Goal: Task Accomplishment & Management: Complete application form

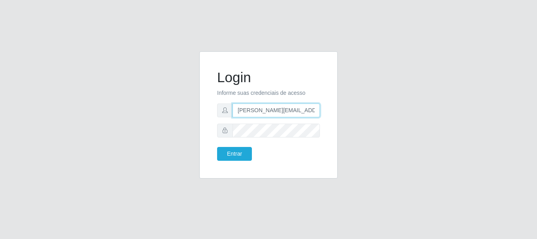
type input "[PERSON_NAME][EMAIL_ADDRESS][DOMAIN_NAME]"
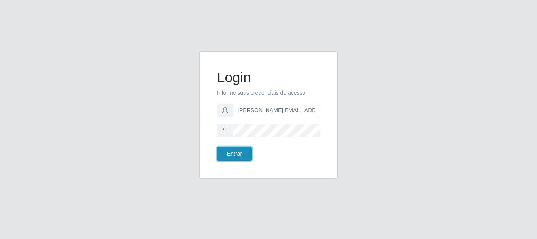
click at [234, 154] on button "Entrar" at bounding box center [234, 154] width 35 height 14
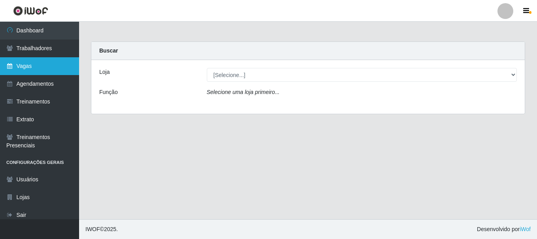
click at [40, 66] on link "Vagas" at bounding box center [39, 66] width 79 height 18
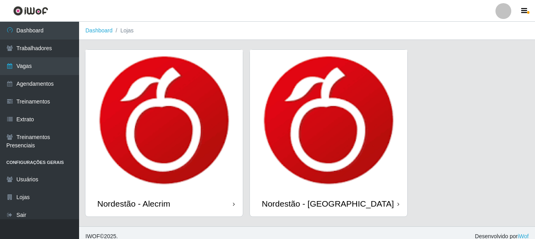
click at [135, 204] on div "Nordestão - Alecrim" at bounding box center [133, 204] width 73 height 10
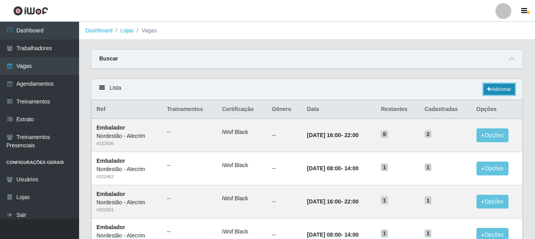
click at [499, 90] on link "Adicionar" at bounding box center [499, 89] width 31 height 11
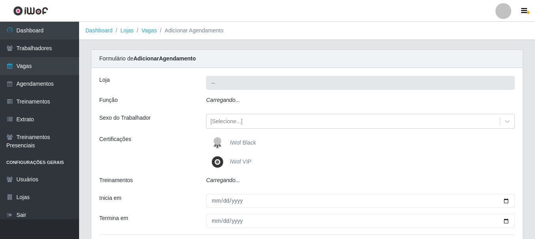
type input "Nordestão - Alecrim"
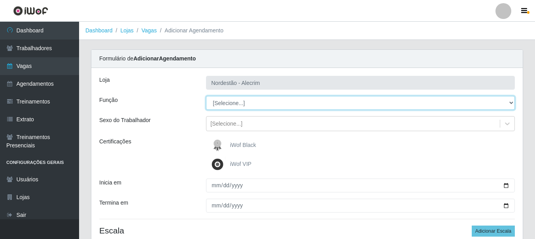
select select "1"
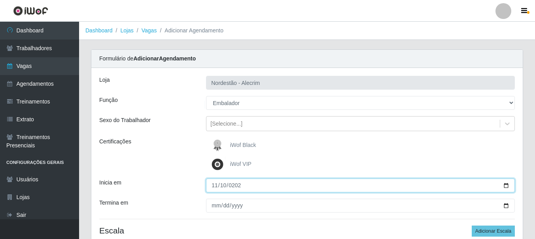
type input "[DATE]"
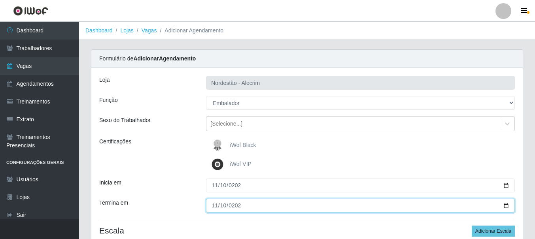
type input "[DATE]"
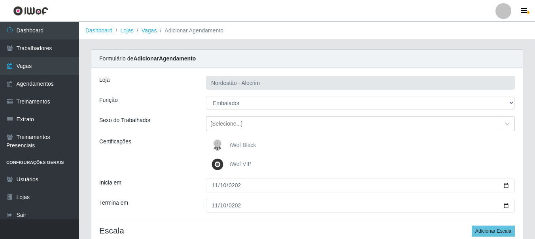
click at [361, 146] on div "iWof Black" at bounding box center [360, 146] width 309 height 16
click at [494, 232] on button "Adicionar Escala" at bounding box center [493, 231] width 43 height 11
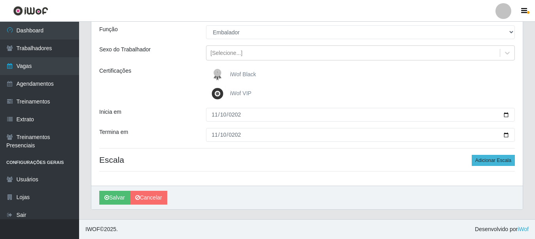
select select "1"
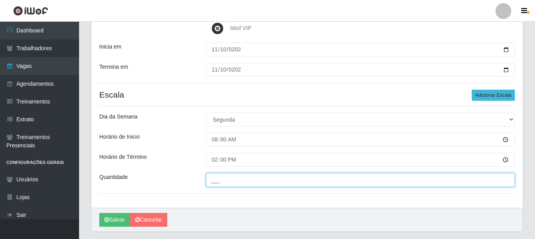
type input "___"
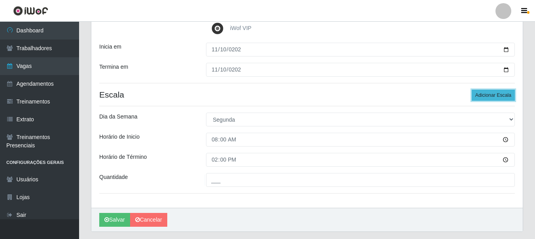
click at [494, 95] on button "Adicionar Escala" at bounding box center [493, 95] width 43 height 11
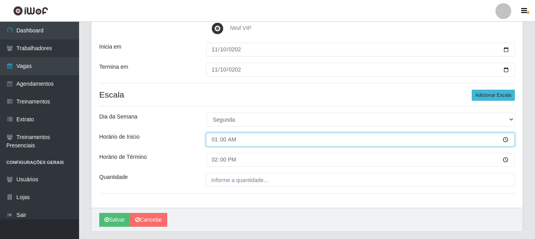
type input "16:00"
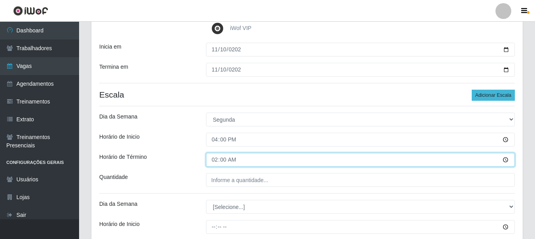
type input "22:00"
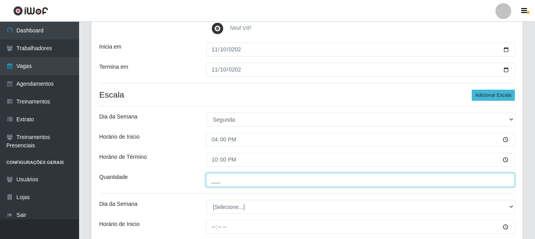
type input "___"
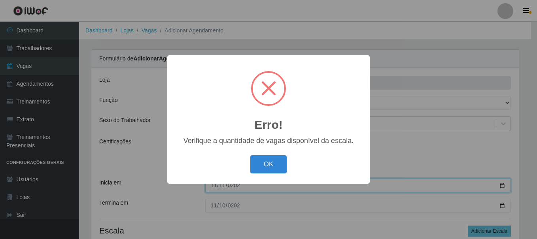
type input "[DATE]"
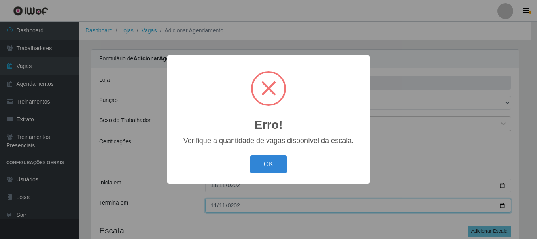
type input "[DATE]"
click at [270, 92] on span at bounding box center [269, 89] width 32 height 32
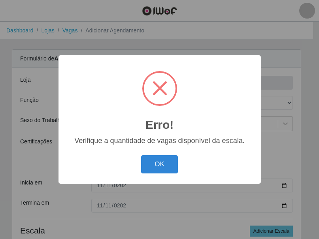
click at [166, 95] on span at bounding box center [160, 89] width 32 height 32
click at [165, 81] on span at bounding box center [160, 88] width 15 height 15
click at [156, 167] on button "OK" at bounding box center [159, 165] width 37 height 19
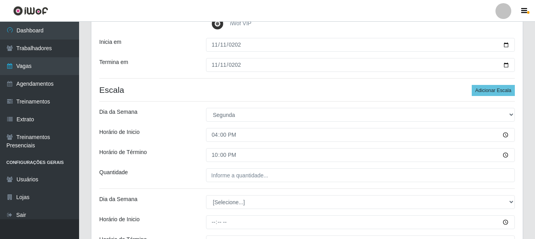
scroll to position [127, 0]
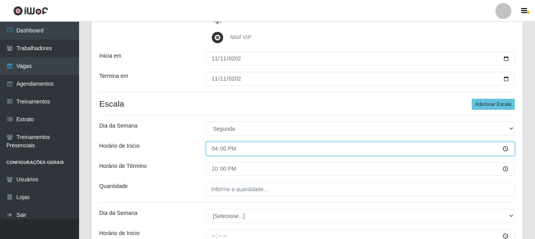
click at [247, 151] on input "16:00" at bounding box center [360, 149] width 309 height 14
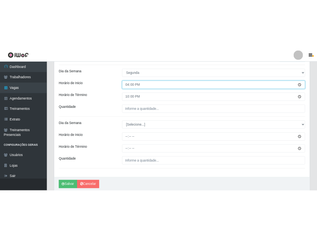
scroll to position [246, 0]
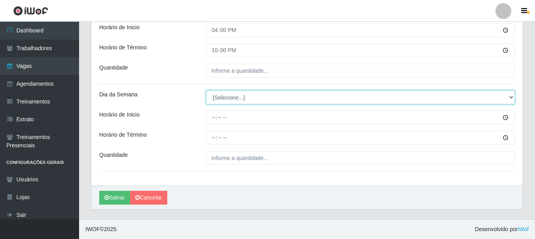
click at [239, 99] on select "[Selecione...] Segunda Terça Quarta Quinta Sexta Sábado Domingo" at bounding box center [360, 98] width 309 height 14
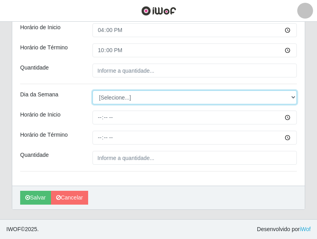
click at [130, 98] on select "[Selecione...] Segunda Terça Quarta Quinta Sexta Sábado Domingo" at bounding box center [195, 98] width 205 height 14
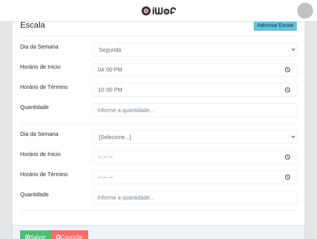
scroll to position [167, 0]
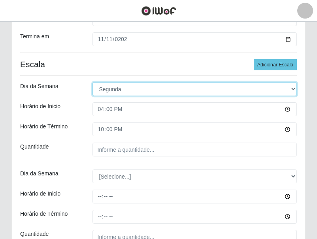
click at [145, 91] on select "[Selecione...] Segunda Terça Quarta Quinta Sexta Sábado Domingo" at bounding box center [195, 89] width 205 height 14
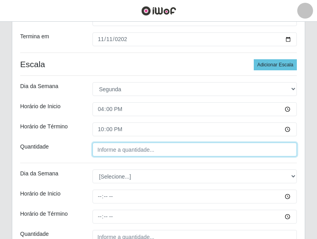
type input "___"
click at [110, 151] on input "___" at bounding box center [195, 150] width 205 height 14
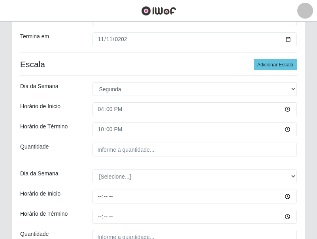
click at [74, 155] on div "Quantidade" at bounding box center [50, 150] width 72 height 14
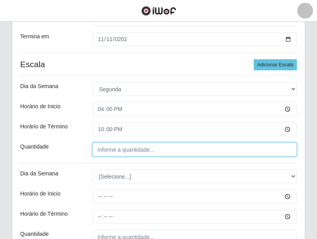
type input "___"
click at [131, 150] on input "___" at bounding box center [195, 150] width 205 height 14
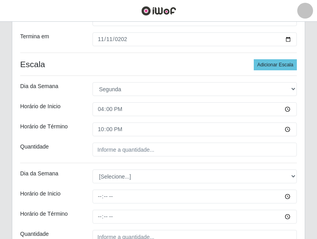
click at [67, 156] on div "Quantidade" at bounding box center [50, 150] width 72 height 14
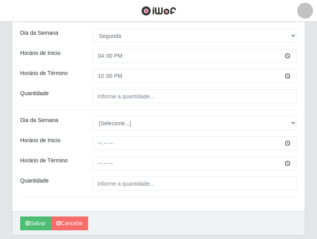
scroll to position [206, 0]
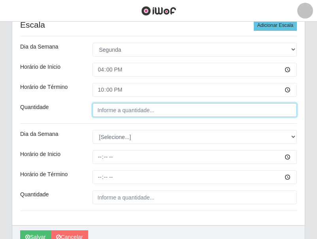
type input "___"
click at [116, 110] on input "___" at bounding box center [195, 110] width 205 height 14
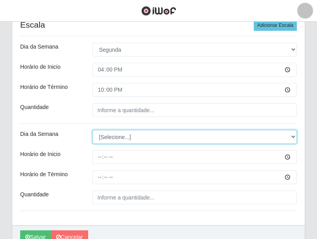
click at [159, 139] on select "[Selecione...] Segunda Terça Quarta Quinta Sexta Sábado Domingo" at bounding box center [195, 137] width 205 height 14
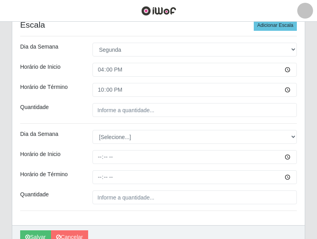
click at [106, 123] on div "Loja Nordestão - Alecrim Função [Selecione...] Embalador Embalador + Embalador …" at bounding box center [158, 44] width 293 height 364
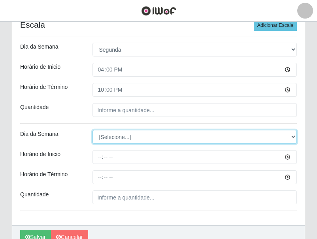
click at [126, 138] on select "[Selecione...] Segunda Terça Quarta Quinta Sexta Sábado Domingo" at bounding box center [195, 137] width 205 height 14
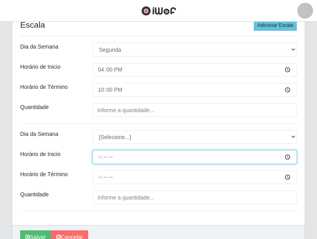
click at [123, 158] on input "Horário de Inicio" at bounding box center [195, 157] width 205 height 14
click at [130, 156] on input "Horário de Inicio" at bounding box center [195, 157] width 205 height 14
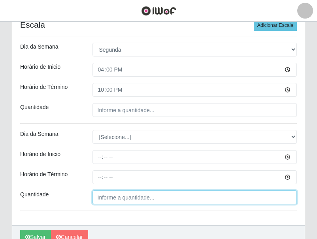
type input "___"
click at [123, 197] on input "___" at bounding box center [195, 198] width 205 height 14
